Goal: Task Accomplishment & Management: Complete application form

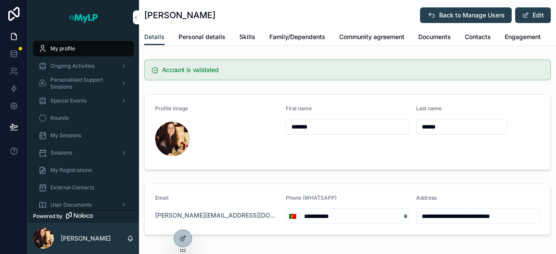
click at [74, 100] on span "Special Events" at bounding box center [68, 100] width 36 height 7
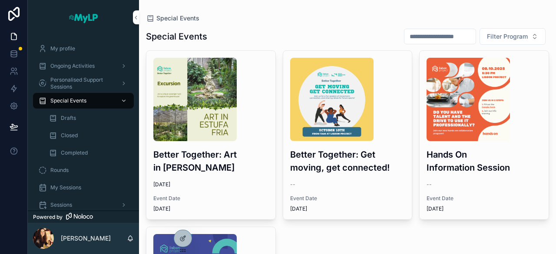
click at [73, 119] on span "Drafts" at bounding box center [68, 118] width 15 height 7
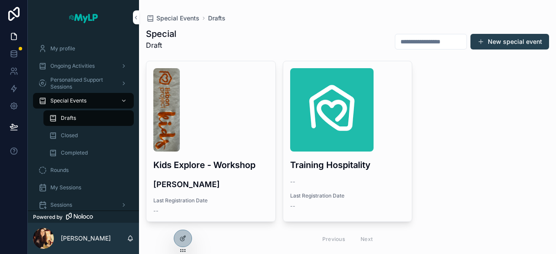
click at [487, 45] on button "New special event" at bounding box center [509, 42] width 79 height 16
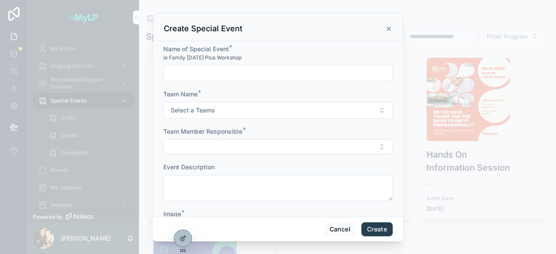
click at [319, 72] on input "scrollable content" at bounding box center [278, 73] width 228 height 12
type input "**********"
click at [280, 108] on button "Select a Teams" at bounding box center [277, 110] width 229 height 16
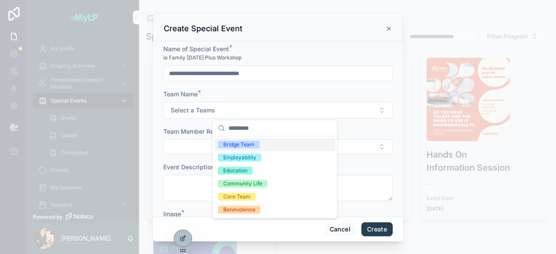
click at [250, 145] on div "Bridge Team" at bounding box center [238, 145] width 31 height 8
click at [247, 198] on div "Care Team" at bounding box center [236, 197] width 27 height 8
click at [258, 145] on span "Bridge Team" at bounding box center [239, 145] width 42 height 8
click at [251, 183] on div "Community Life" at bounding box center [242, 184] width 39 height 8
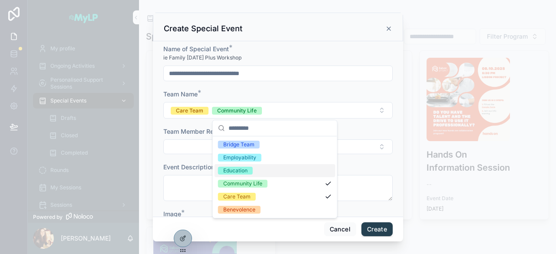
click at [184, 142] on button "Select Button" at bounding box center [277, 146] width 229 height 15
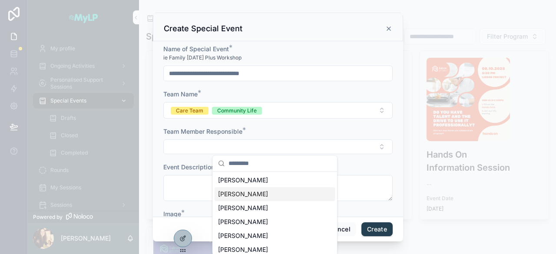
click at [250, 192] on span "[PERSON_NAME]" at bounding box center [243, 194] width 50 height 9
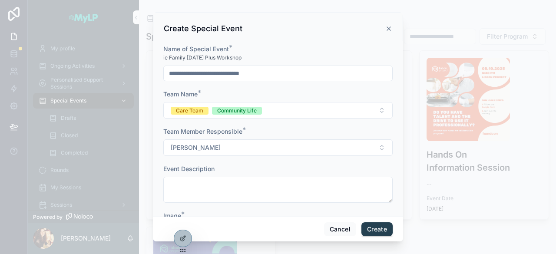
scroll to position [56, 0]
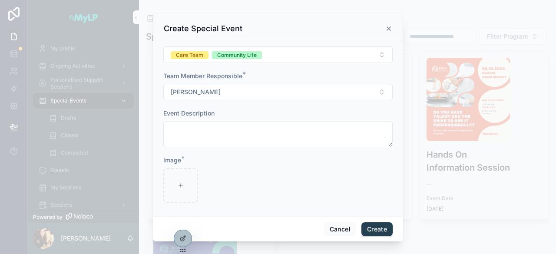
click at [230, 132] on textarea "scrollable content" at bounding box center [277, 134] width 229 height 26
paste textarea "**********"
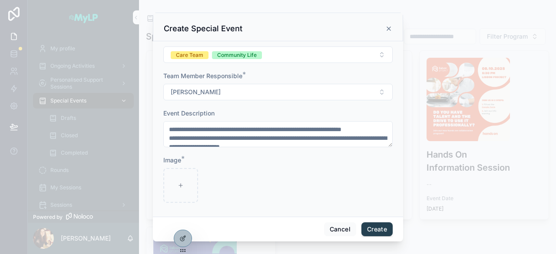
scroll to position [196, 0]
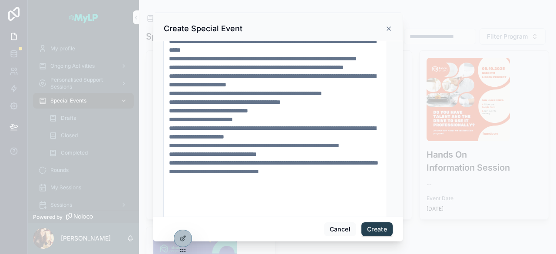
click at [197, 130] on textarea "scrollable content" at bounding box center [274, 115] width 223 height 268
click at [219, 131] on textarea "scrollable content" at bounding box center [274, 115] width 223 height 268
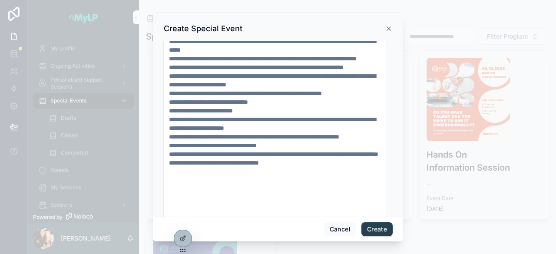
click at [189, 126] on textarea "scrollable content" at bounding box center [274, 115] width 223 height 268
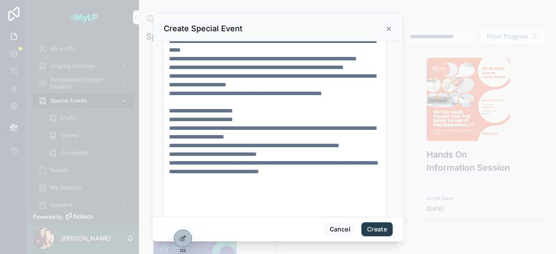
click at [193, 144] on textarea "scrollable content" at bounding box center [274, 115] width 223 height 268
click at [312, 161] on textarea "scrollable content" at bounding box center [274, 115] width 223 height 268
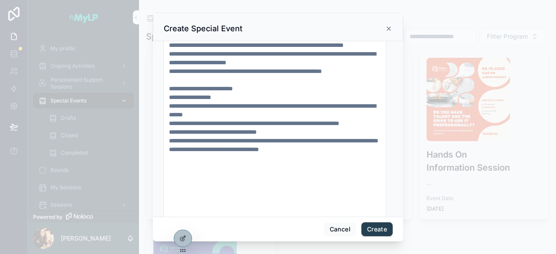
click at [168, 147] on textarea "scrollable content" at bounding box center [274, 93] width 223 height 268
click at [215, 166] on textarea "scrollable content" at bounding box center [274, 93] width 223 height 268
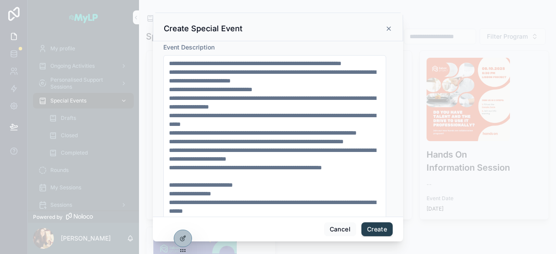
scroll to position [112, 0]
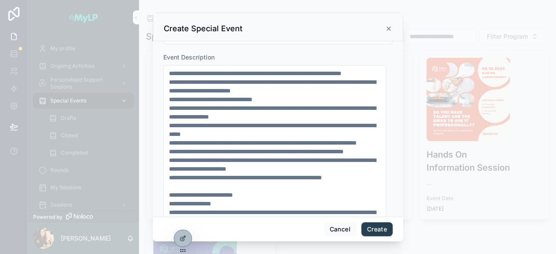
click at [286, 106] on textarea "scrollable content" at bounding box center [274, 199] width 223 height 268
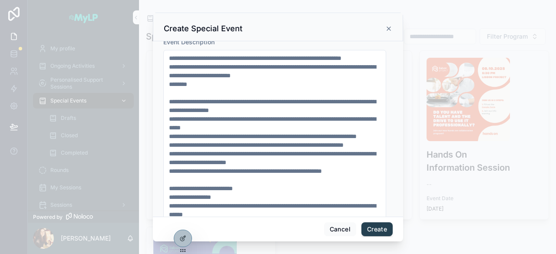
scroll to position [127, 0]
click at [309, 115] on textarea "scrollable content" at bounding box center [274, 183] width 223 height 268
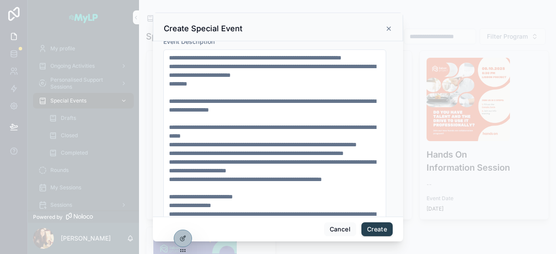
click at [280, 144] on textarea "scrollable content" at bounding box center [274, 183] width 223 height 268
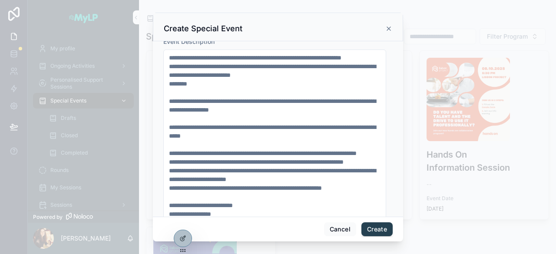
click at [230, 170] on textarea "scrollable content" at bounding box center [274, 183] width 223 height 268
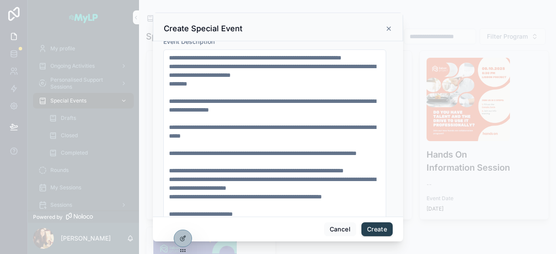
scroll to position [22, 0]
click at [230, 170] on textarea "scrollable content" at bounding box center [274, 183] width 223 height 268
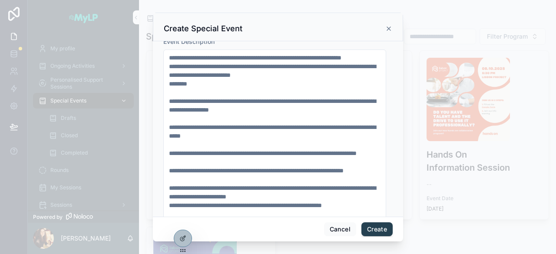
scroll to position [35, 0]
click at [167, 199] on textarea "scrollable content" at bounding box center [274, 183] width 223 height 268
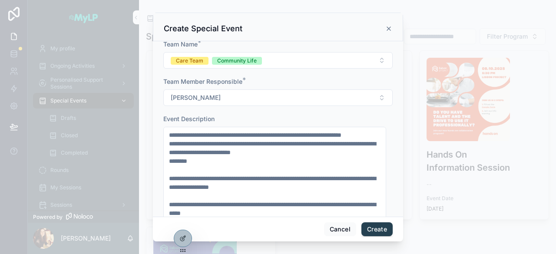
scroll to position [49, 0]
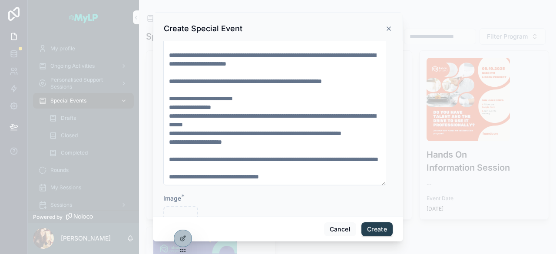
scroll to position [298, 0]
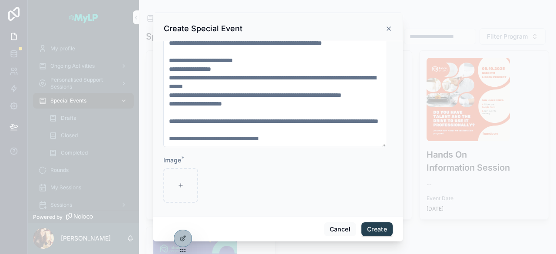
type textarea "**********"
click at [173, 189] on div "scrollable content" at bounding box center [180, 185] width 35 height 35
type input "**********"
click at [373, 227] on button "Create" at bounding box center [376, 229] width 31 height 14
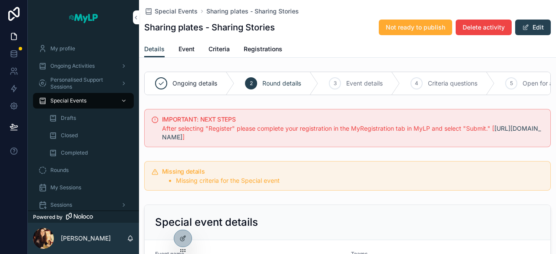
click at [263, 53] on link "Registrations" at bounding box center [262, 49] width 39 height 17
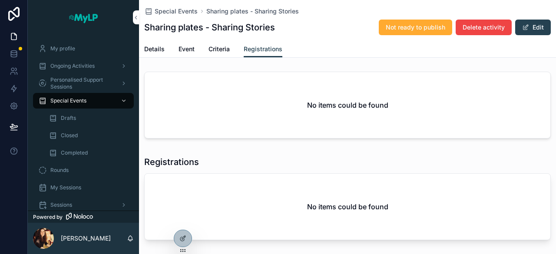
click at [157, 45] on span "Details" at bounding box center [154, 49] width 20 height 9
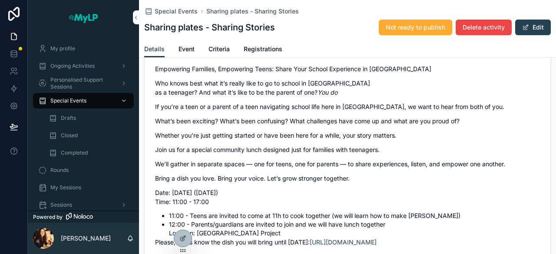
scroll to position [382, 0]
click at [533, 28] on button "Edit" at bounding box center [533, 28] width 36 height 16
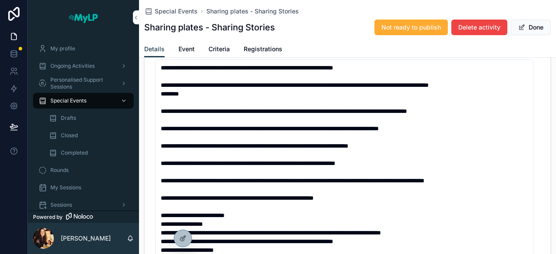
scroll to position [370, 0]
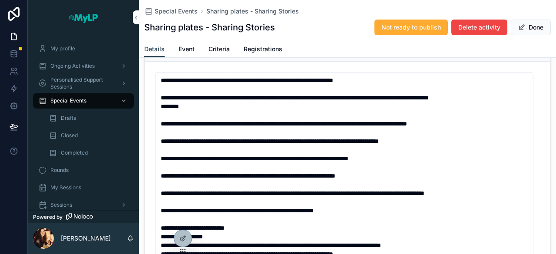
drag, startPoint x: 406, startPoint y: 163, endPoint x: 157, endPoint y: 144, distance: 249.9
click at [157, 144] on textarea "scrollable content" at bounding box center [344, 206] width 378 height 268
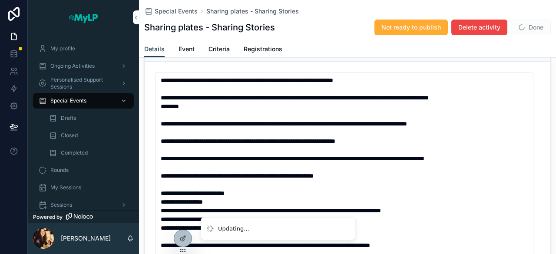
click at [192, 185] on textarea "**********" at bounding box center [344, 206] width 378 height 268
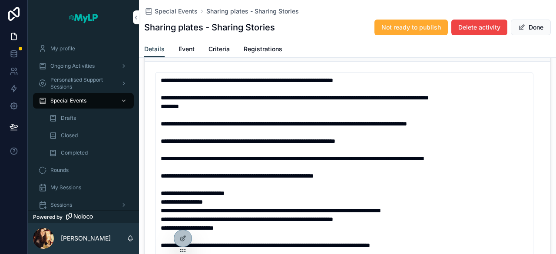
click at [192, 185] on textarea "**********" at bounding box center [344, 206] width 378 height 268
click at [197, 178] on textarea "**********" at bounding box center [344, 206] width 378 height 268
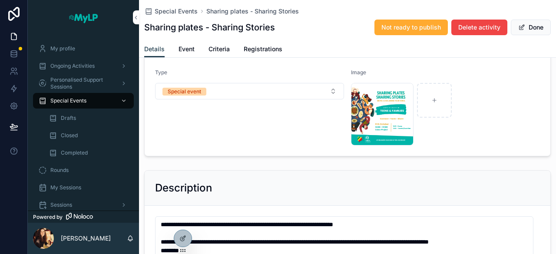
scroll to position [209, 0]
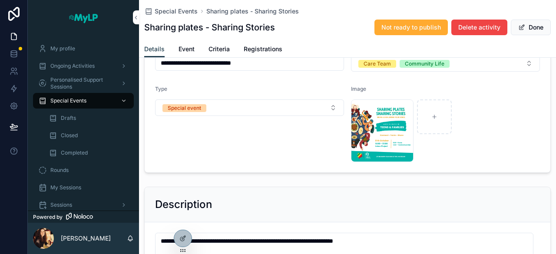
type textarea "**********"
click at [522, 32] on button "Done" at bounding box center [530, 28] width 40 height 16
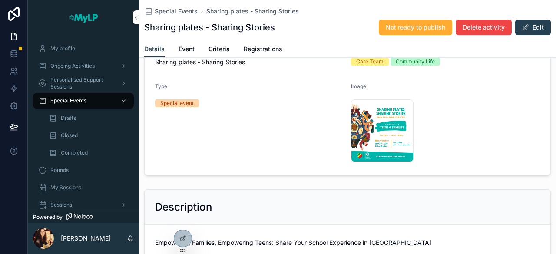
click at [263, 45] on span "Registrations" at bounding box center [262, 49] width 39 height 9
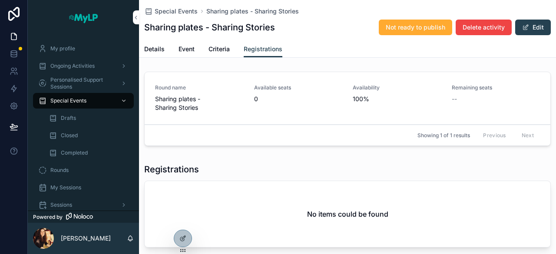
click at [238, 104] on span "Sharing plates - Sharing Stories" at bounding box center [199, 103] width 89 height 17
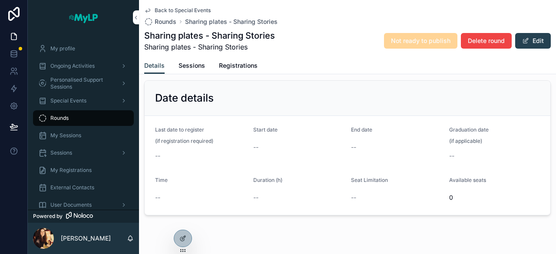
scroll to position [184, 0]
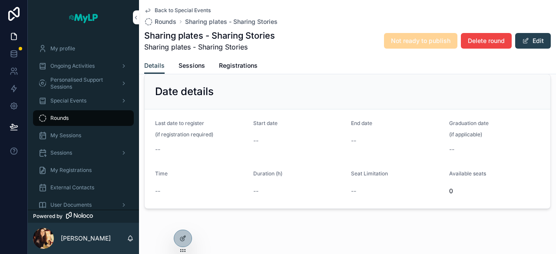
click at [267, 126] on span "Start date" at bounding box center [265, 123] width 24 height 7
click at [257, 140] on div "Start date --" at bounding box center [298, 138] width 91 height 36
click at [529, 41] on button "Edit" at bounding box center [533, 41] width 36 height 16
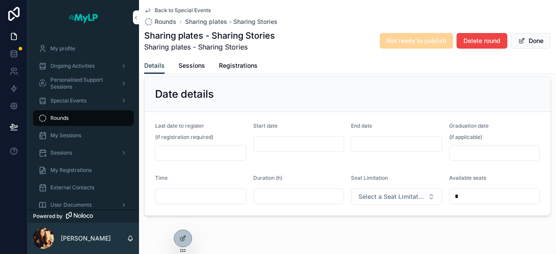
click at [286, 145] on input "scrollable content" at bounding box center [298, 144] width 90 height 12
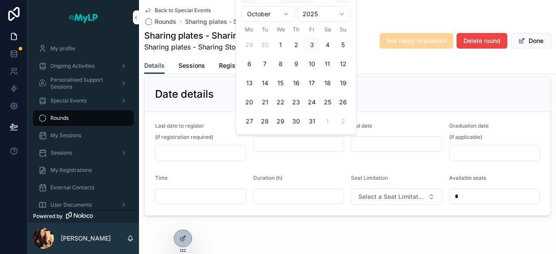
click at [329, 63] on button "11" at bounding box center [327, 64] width 16 height 16
type input "**********"
click at [373, 142] on input "scrollable content" at bounding box center [396, 144] width 90 height 12
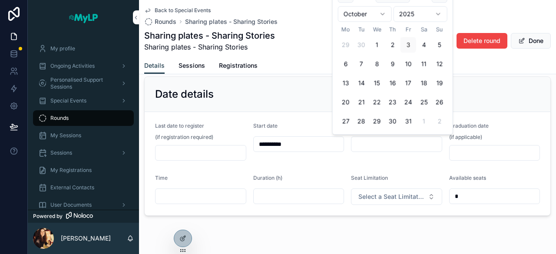
click at [420, 66] on button "11" at bounding box center [424, 64] width 16 height 16
type input "**********"
click at [482, 151] on input "scrollable content" at bounding box center [494, 153] width 90 height 12
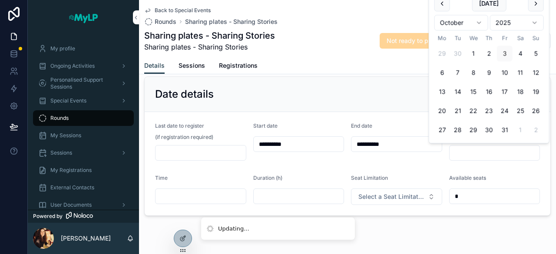
scroll to position [167, 0]
click at [410, 117] on form "**********" at bounding box center [347, 163] width 405 height 103
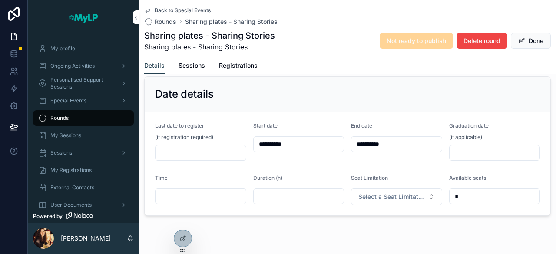
click at [193, 200] on input "scrollable content" at bounding box center [200, 196] width 90 height 12
type input "*****"
click at [273, 197] on input "scrollable content" at bounding box center [298, 196] width 90 height 12
type input "***"
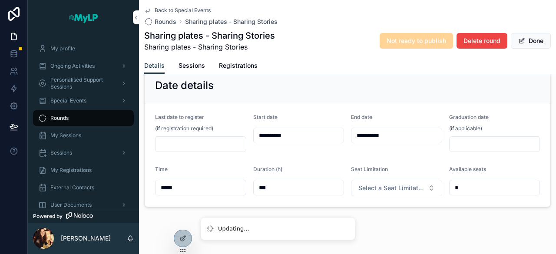
scroll to position [158, 0]
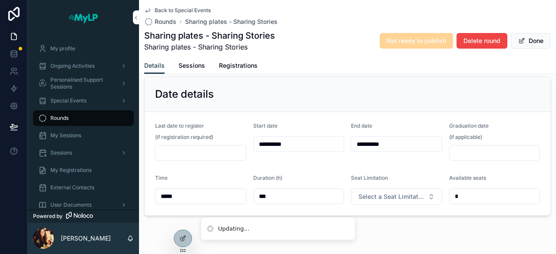
type input "***"
click at [416, 201] on button "Select a Seat Limitation" at bounding box center [396, 196] width 91 height 16
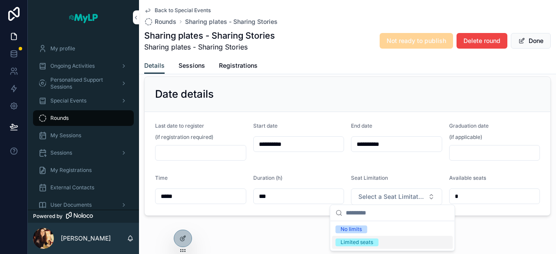
click at [398, 242] on div "Limited seats" at bounding box center [392, 242] width 121 height 13
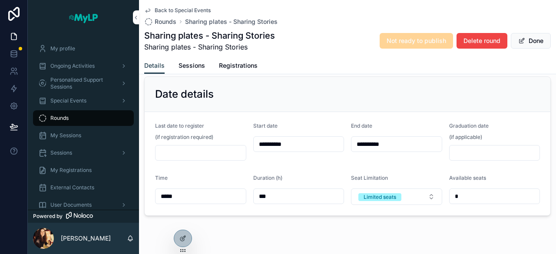
click at [469, 196] on input "*" at bounding box center [494, 196] width 90 height 12
type input "*"
type input "**"
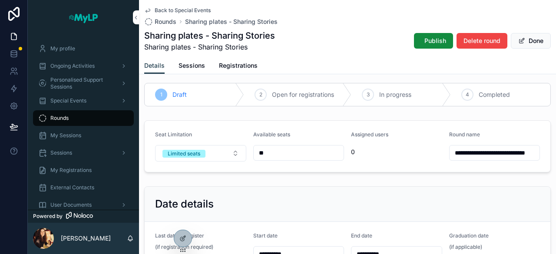
scroll to position [0, 0]
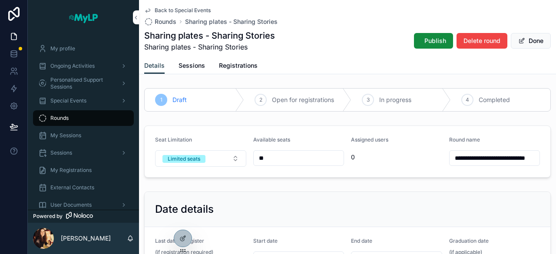
type input "**"
click at [230, 59] on link "Registrations" at bounding box center [238, 66] width 39 height 17
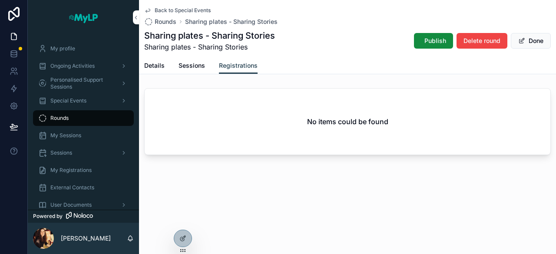
click at [189, 67] on span "Sessions" at bounding box center [191, 65] width 26 height 9
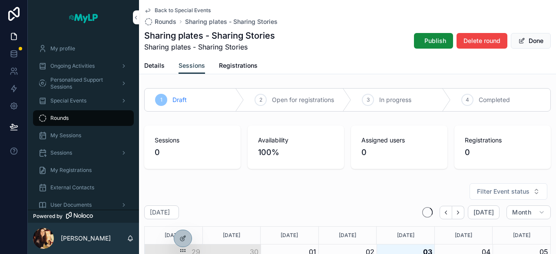
click at [155, 64] on span "Details" at bounding box center [154, 65] width 20 height 9
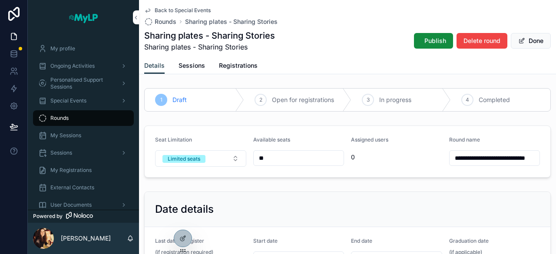
click at [419, 36] on button "Publish" at bounding box center [433, 41] width 39 height 16
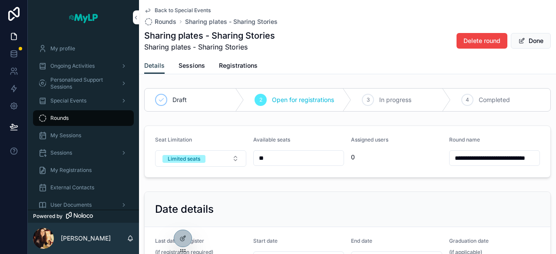
click at [523, 43] on button "Done" at bounding box center [530, 41] width 40 height 16
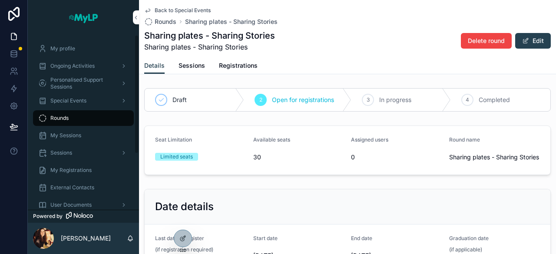
click at [74, 122] on div "Rounds" at bounding box center [83, 118] width 90 height 14
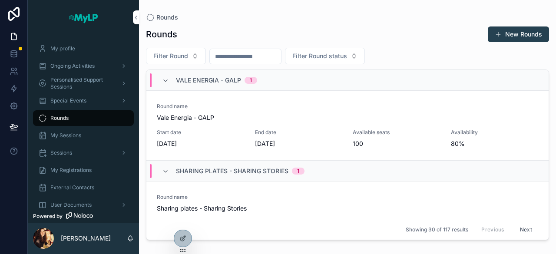
click at [77, 99] on span "Special Events" at bounding box center [68, 100] width 36 height 7
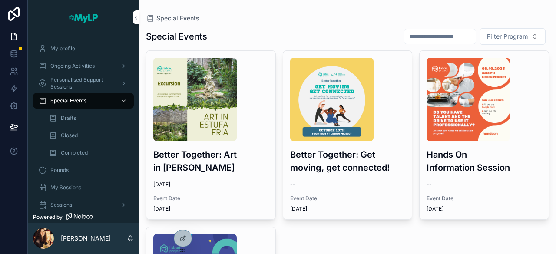
click at [75, 118] on span "Drafts" at bounding box center [68, 118] width 15 height 7
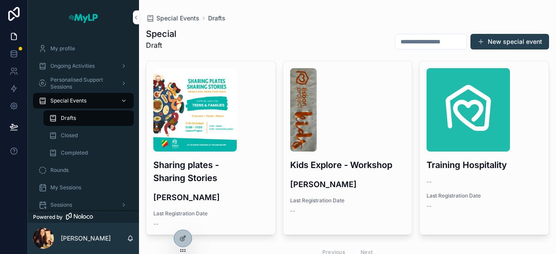
click at [220, 119] on img "scrollable content" at bounding box center [194, 109] width 83 height 83
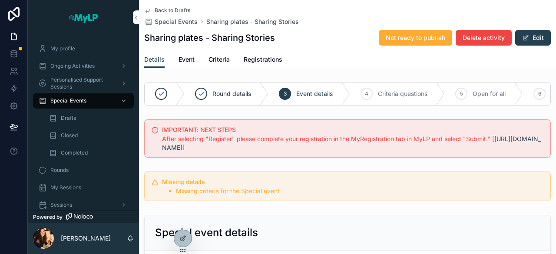
click at [217, 59] on span "Criteria" at bounding box center [218, 59] width 21 height 9
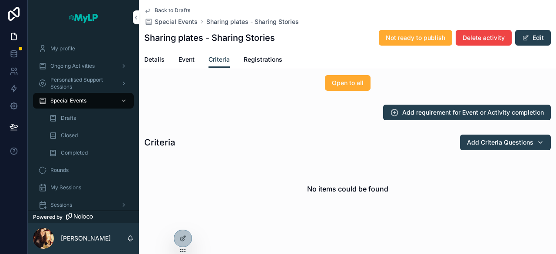
scroll to position [54, 0]
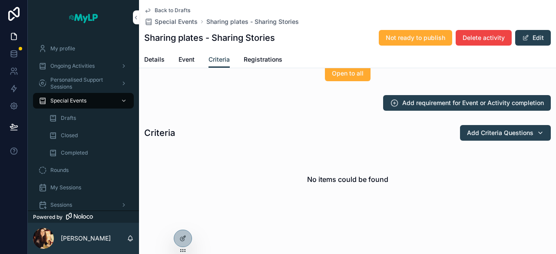
click at [440, 107] on span "Add requirement for Event or Activity completion" at bounding box center [472, 103] width 141 height 9
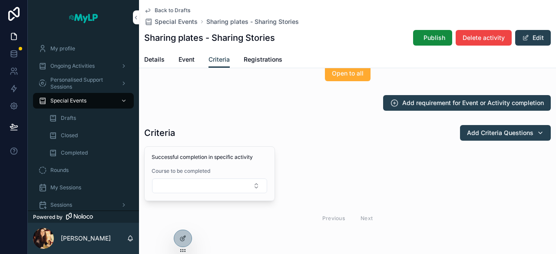
click at [0, 0] on button "Cancel" at bounding box center [0, 0] width 0 height 0
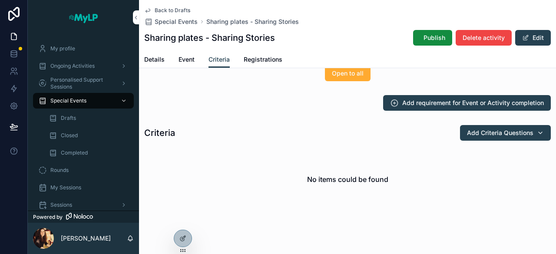
click at [483, 137] on span "Add Criteria Questions" at bounding box center [500, 132] width 66 height 9
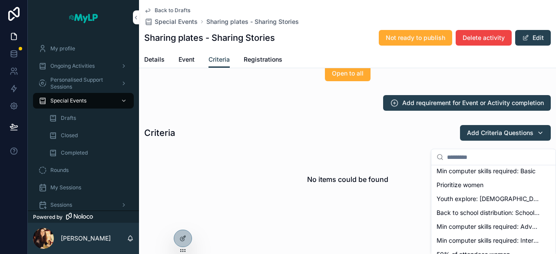
scroll to position [129, 0]
click at [504, 199] on span "Youth explore: [DEMOGRAPHIC_DATA]" at bounding box center [487, 198] width 103 height 9
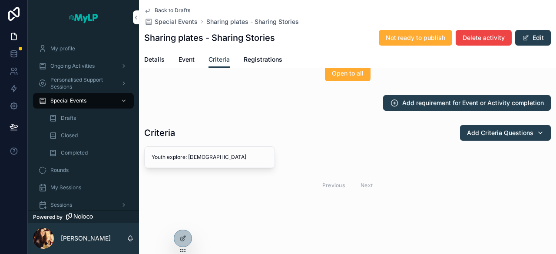
click at [517, 137] on span "Add Criteria Questions" at bounding box center [500, 132] width 66 height 9
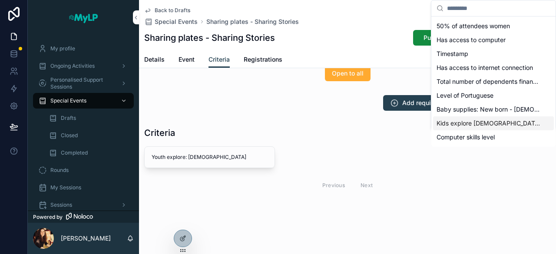
scroll to position [0, 0]
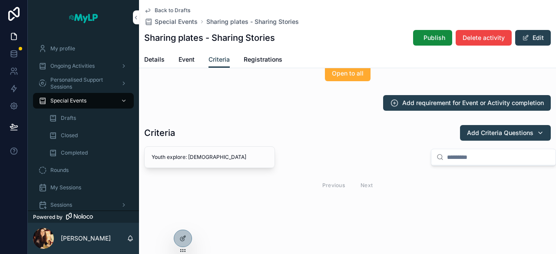
click at [342, 211] on div "Back to Drafts Special Events Sharing plates - Sharing Stories Sharing plates -…" at bounding box center [347, 100] width 417 height 308
click at [427, 36] on span "Publish" at bounding box center [434, 37] width 22 height 9
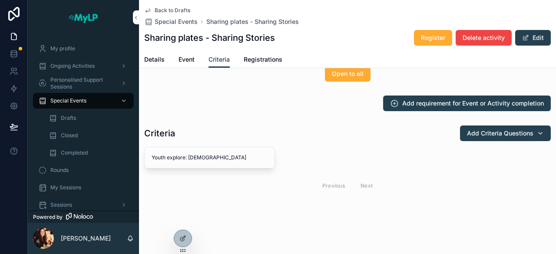
click at [88, 98] on div "Special Events" at bounding box center [83, 101] width 90 height 14
